Goal: Task Accomplishment & Management: Manage account settings

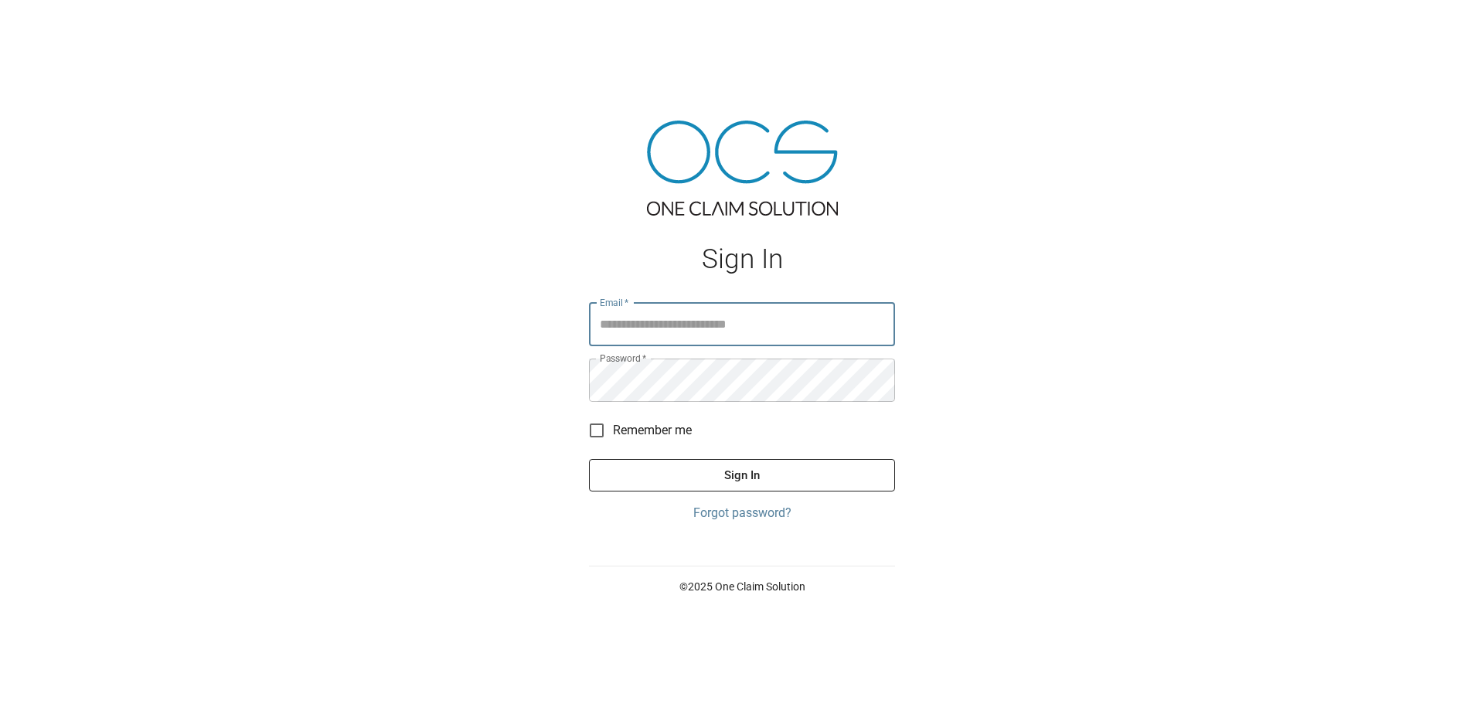
type input "**********"
click at [747, 484] on button "Sign In" at bounding box center [742, 475] width 306 height 32
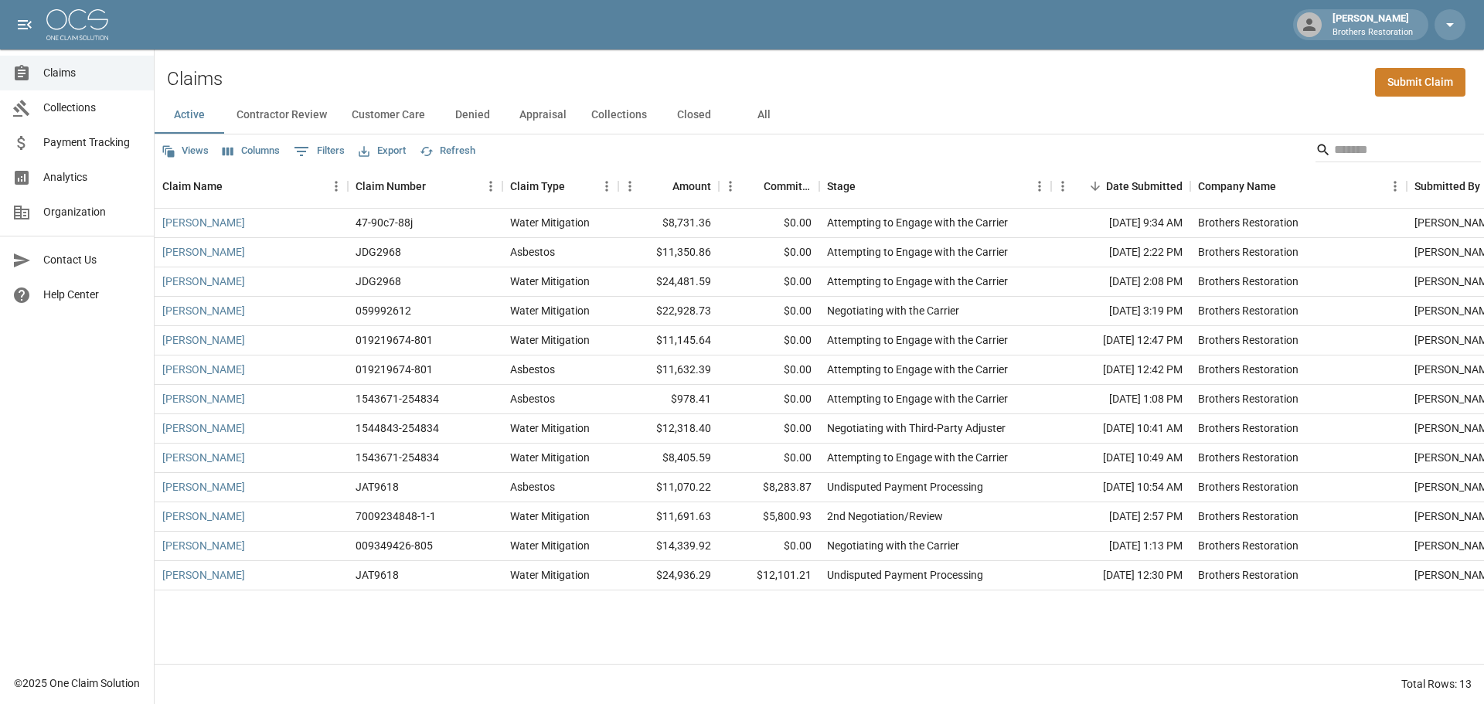
click at [99, 386] on div "Claims Collections Payment Tracking Analytics Organization Contact Us Help Cent…" at bounding box center [77, 333] width 154 height 666
click at [90, 359] on div "Claims Collections Payment Tracking Analytics Organization Contact Us Help Cent…" at bounding box center [77, 333] width 154 height 666
